Goal: Find specific page/section: Find specific page/section

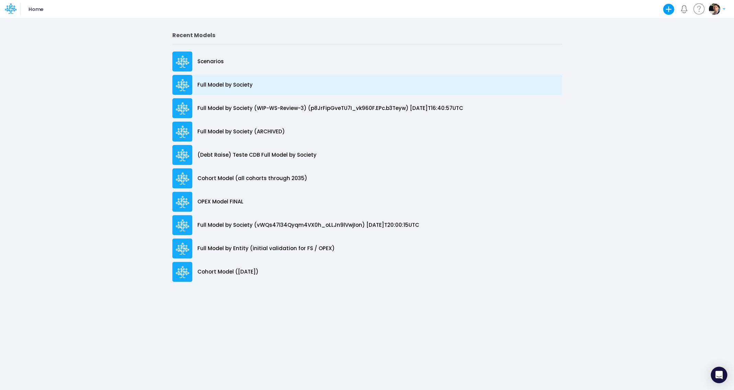
click at [223, 86] on p "Full Model by Society" at bounding box center [224, 85] width 55 height 8
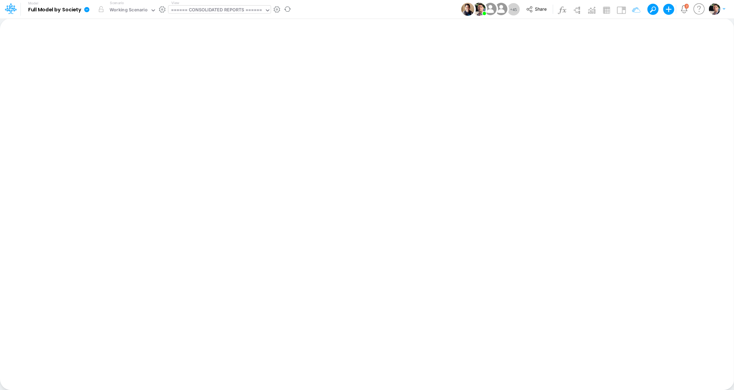
click at [239, 15] on div "====== CONSOLIDATED REPORTS ======" at bounding box center [216, 10] width 96 height 10
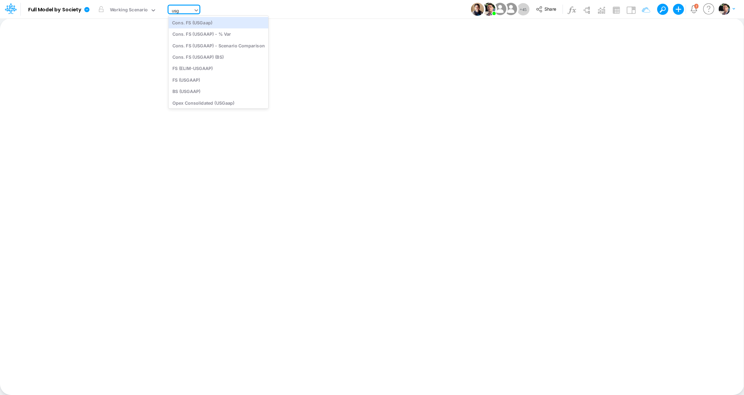
type input "usga"
click at [208, 92] on div "BS (USGAAP)" at bounding box center [219, 91] width 100 height 11
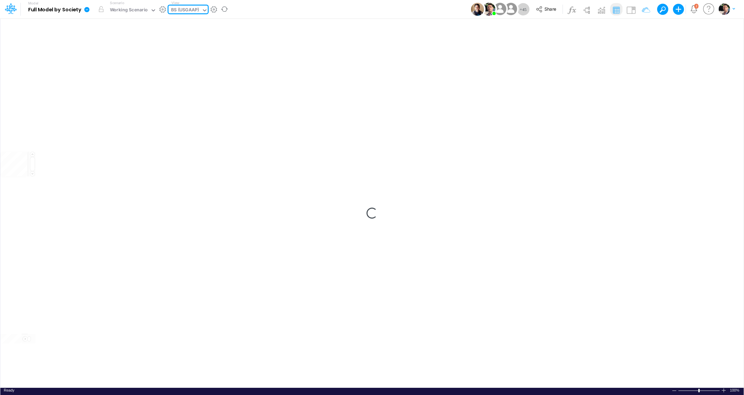
type input "BS (USGAAP) - Detailed"
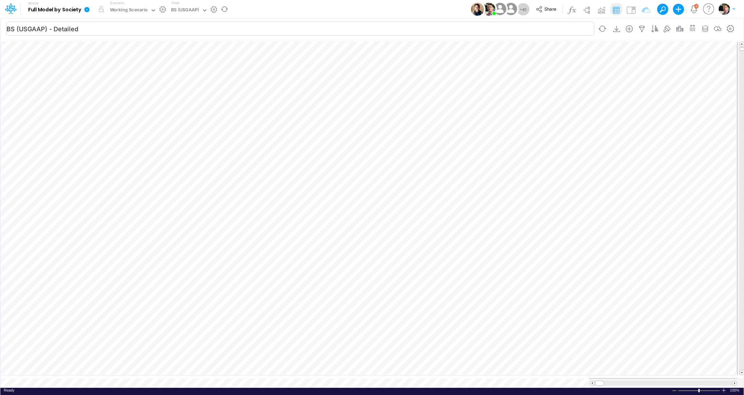
scroll to position [3, 1]
drag, startPoint x: 622, startPoint y: 377, endPoint x: 730, endPoint y: 376, distance: 108.2
click at [730, 381] on div at bounding box center [726, 383] width 9 height 5
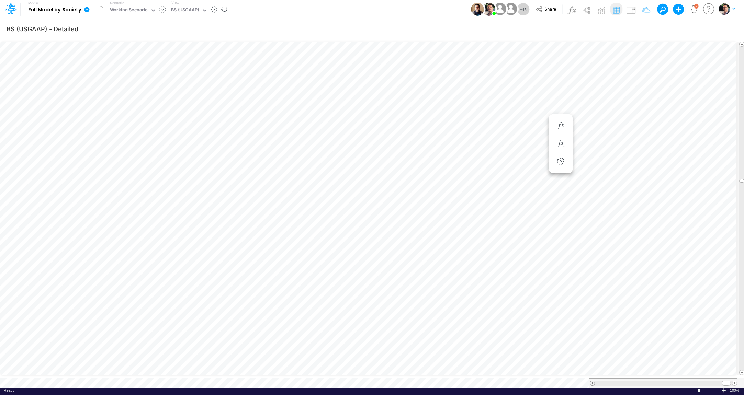
click at [593, 381] on span at bounding box center [592, 383] width 4 height 4
click at [592, 381] on span at bounding box center [592, 383] width 4 height 4
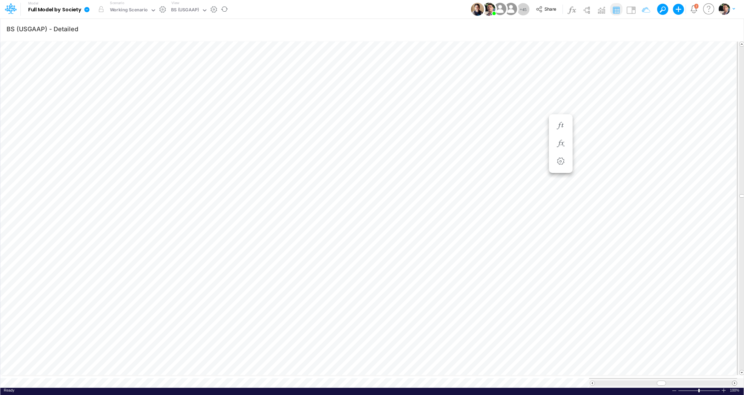
click at [734, 381] on span at bounding box center [734, 383] width 4 height 4
click at [314, 124] on button "button" at bounding box center [313, 130] width 13 height 14
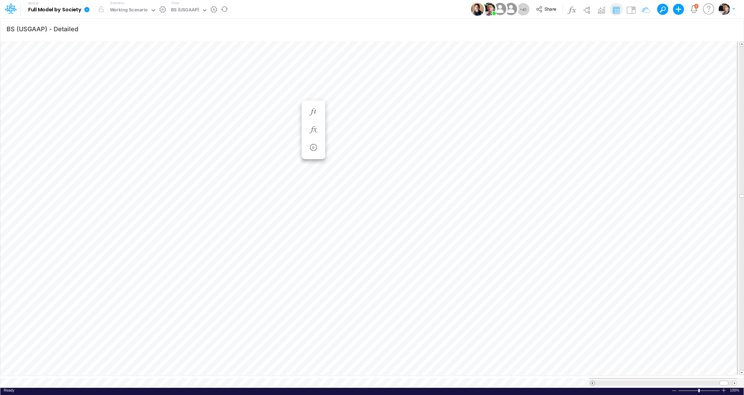
click at [592, 381] on span at bounding box center [592, 383] width 4 height 4
